Goal: Browse casually

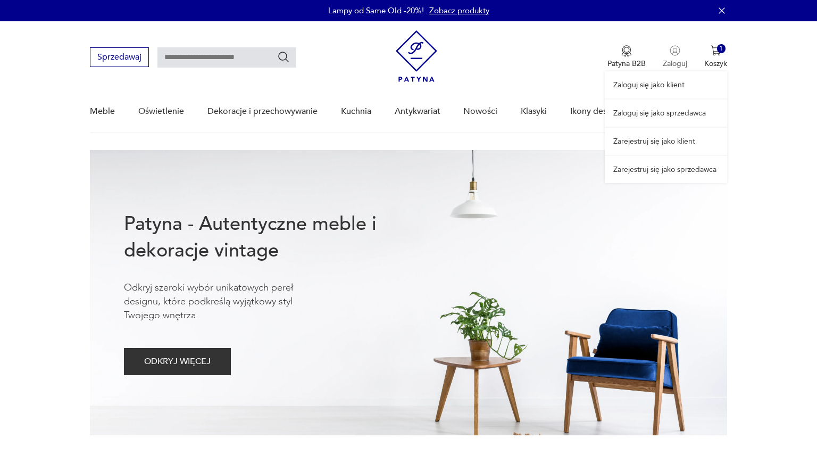
click at [677, 50] on div "Zaloguj się jako klient Zaloguj się jako sprzedawca Zarejestruj się jako klient…" at bounding box center [666, 102] width 122 height 162
click at [660, 114] on link "Zaloguj się jako sprzedawca" at bounding box center [666, 113] width 122 height 27
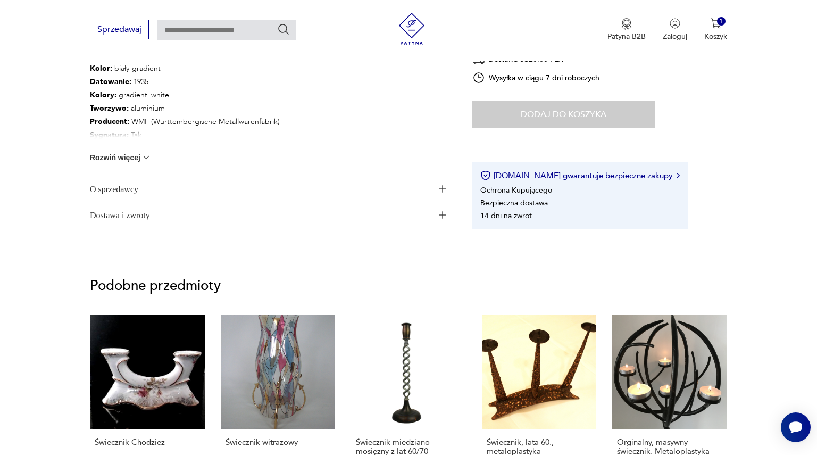
scroll to position [632, 0]
click at [440, 186] on img "button" at bounding box center [442, 188] width 7 height 7
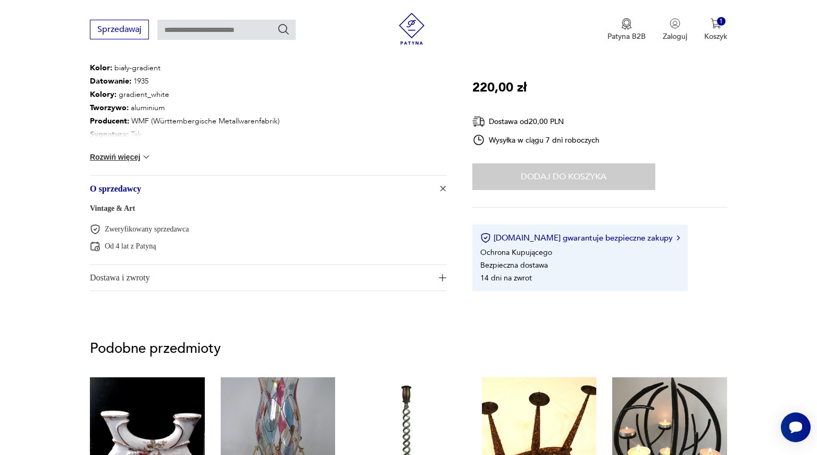
click at [246, 275] on span "Dostawa i zwroty" at bounding box center [261, 278] width 342 height 26
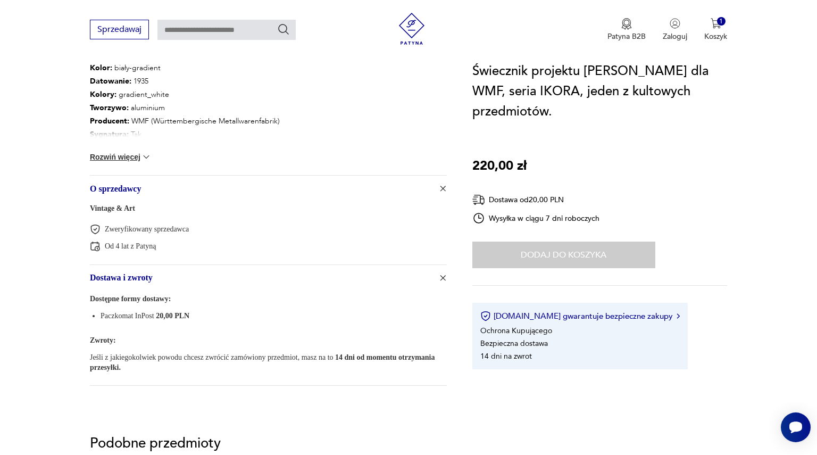
click at [117, 185] on span "O sprzedawcy" at bounding box center [261, 189] width 342 height 26
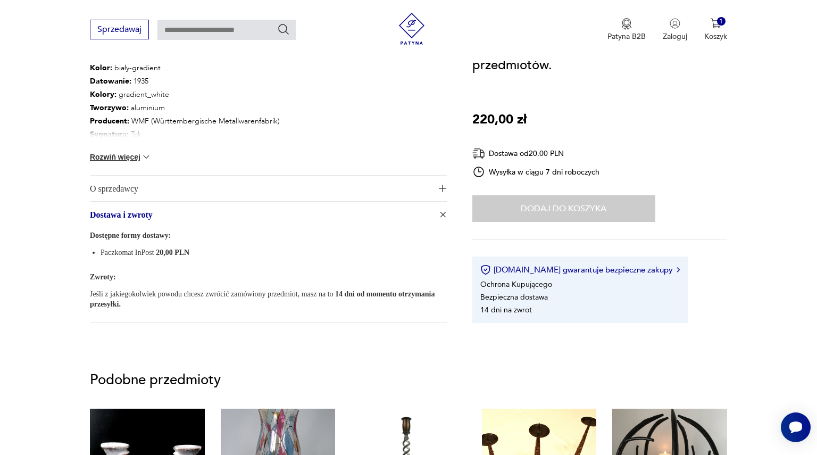
click at [139, 160] on button "Rozwiń więcej" at bounding box center [121, 157] width 62 height 11
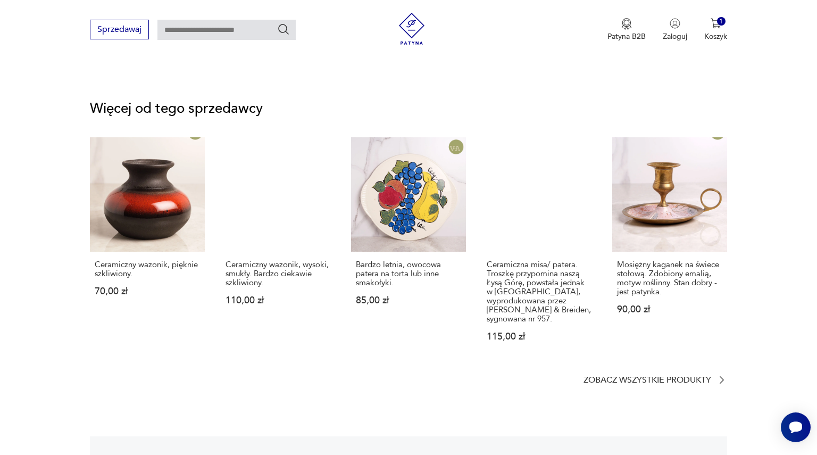
scroll to position [1494, 0]
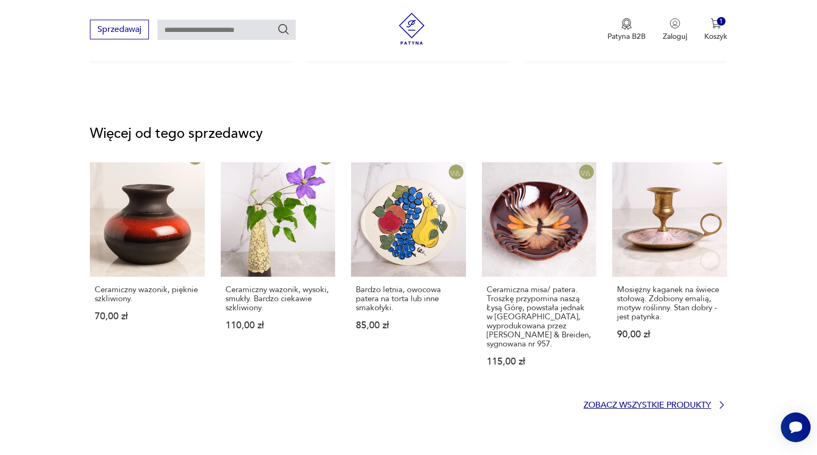
click at [663, 402] on p "Zobacz wszystkie produkty" at bounding box center [648, 405] width 128 height 7
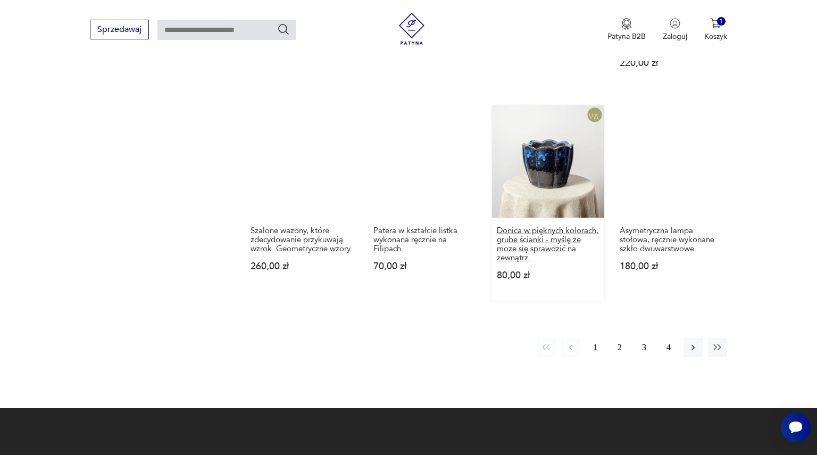
scroll to position [948, 0]
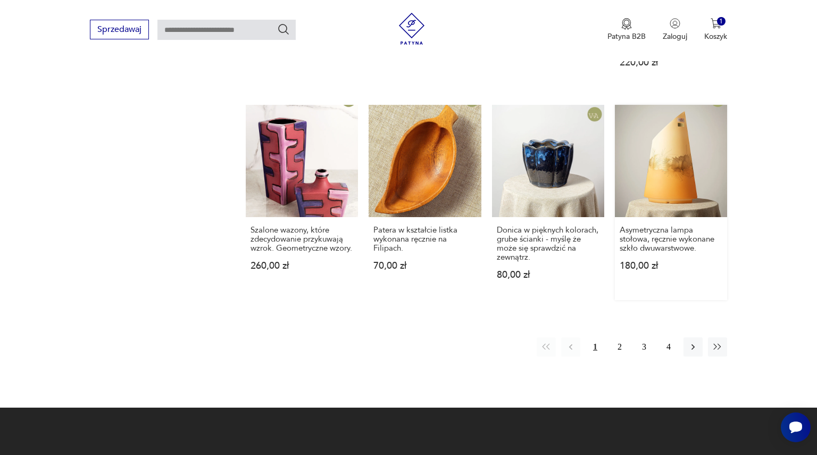
click at [682, 182] on link "Asymetryczna lampa stołowa, ręcznie wykonane szkło dwuwarstwowe. 180,00 zł" at bounding box center [671, 202] width 112 height 195
